Goal: Transaction & Acquisition: Book appointment/travel/reservation

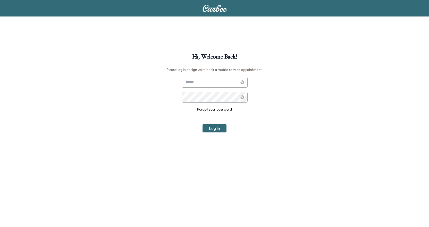
type input "**********"
click at [211, 136] on div "**********" at bounding box center [214, 167] width 429 height 227
click at [214, 130] on button "Log In" at bounding box center [214, 128] width 24 height 8
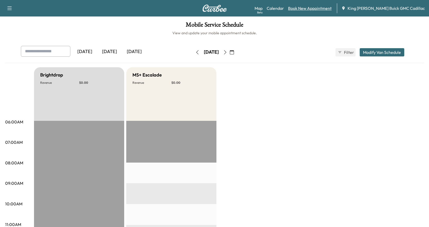
click at [313, 8] on link "Book New Appointment" at bounding box center [310, 8] width 44 height 6
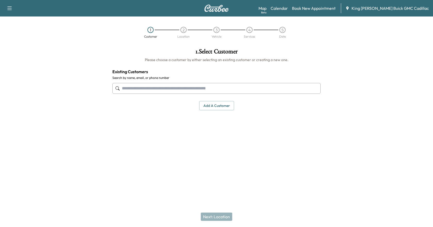
click at [192, 86] on input "text" at bounding box center [216, 88] width 208 height 11
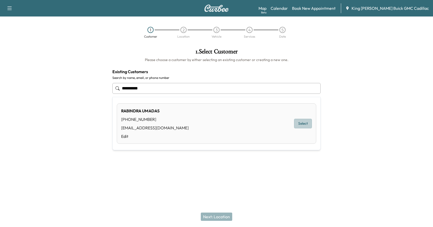
click at [307, 127] on button "Select" at bounding box center [303, 124] width 18 height 10
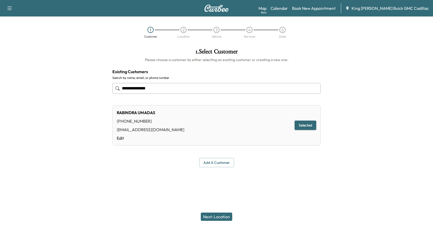
type input "**********"
click at [309, 125] on button "Selected" at bounding box center [305, 126] width 22 height 10
click at [205, 218] on button "Next: Location" at bounding box center [216, 217] width 31 height 8
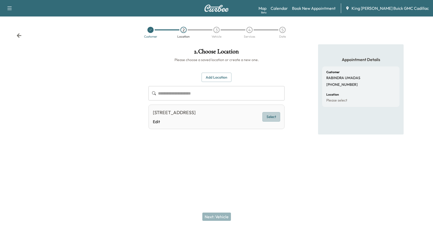
click at [267, 117] on button "Select" at bounding box center [271, 117] width 18 height 10
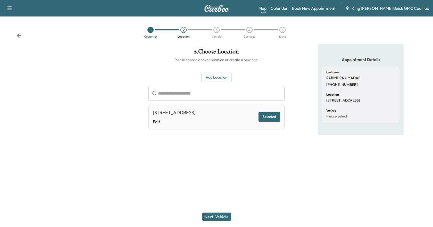
click at [210, 216] on button "Next: Vehicle" at bounding box center [216, 217] width 29 height 8
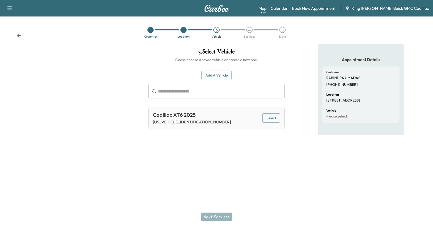
click at [210, 216] on div "Next: Services" at bounding box center [216, 216] width 433 height 21
click at [269, 116] on button "Select" at bounding box center [271, 118] width 18 height 10
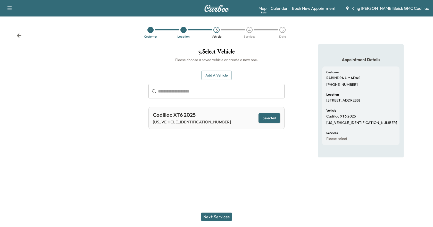
click at [218, 217] on button "Next: Services" at bounding box center [216, 217] width 31 height 8
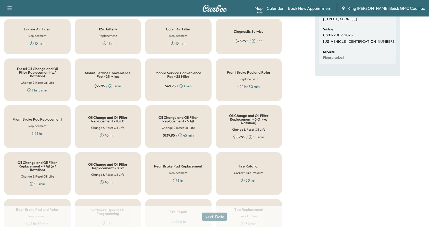
scroll to position [4, 0]
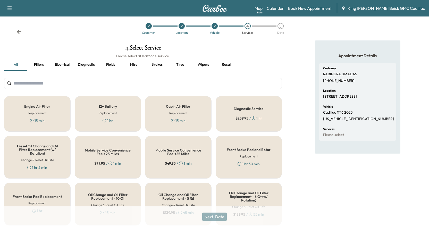
click at [112, 65] on button "Fluids" at bounding box center [110, 64] width 23 height 12
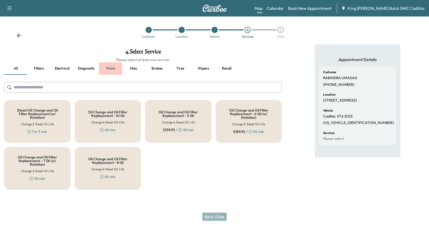
scroll to position [0, 0]
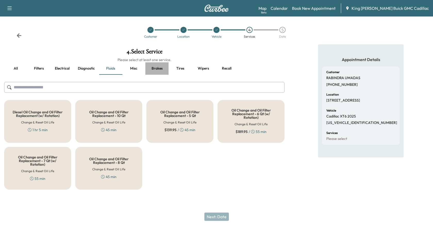
click at [156, 70] on button "Brakes" at bounding box center [156, 68] width 23 height 12
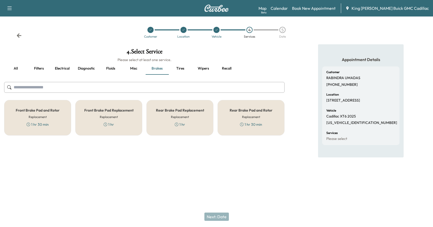
click at [184, 70] on button "Tires" at bounding box center [179, 68] width 23 height 12
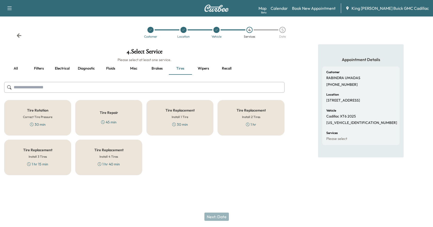
click at [206, 67] on button "Wipers" at bounding box center [203, 68] width 23 height 12
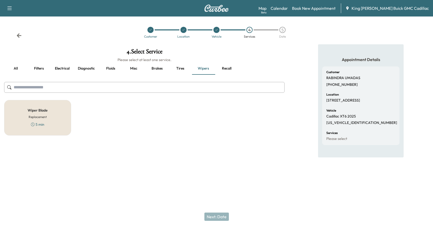
click at [79, 69] on button "Diagnostic" at bounding box center [86, 68] width 25 height 12
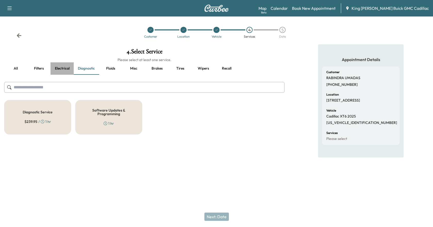
click at [65, 69] on button "Electrical" at bounding box center [61, 68] width 23 height 12
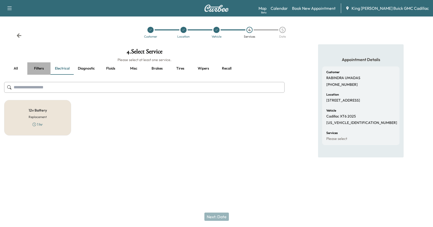
click at [40, 68] on button "Filters" at bounding box center [38, 68] width 23 height 12
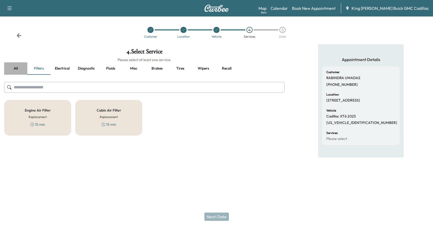
click at [17, 65] on button "all" at bounding box center [15, 68] width 23 height 12
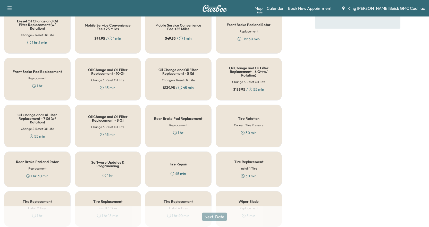
scroll to position [184, 0]
